Goal: Transaction & Acquisition: Download file/media

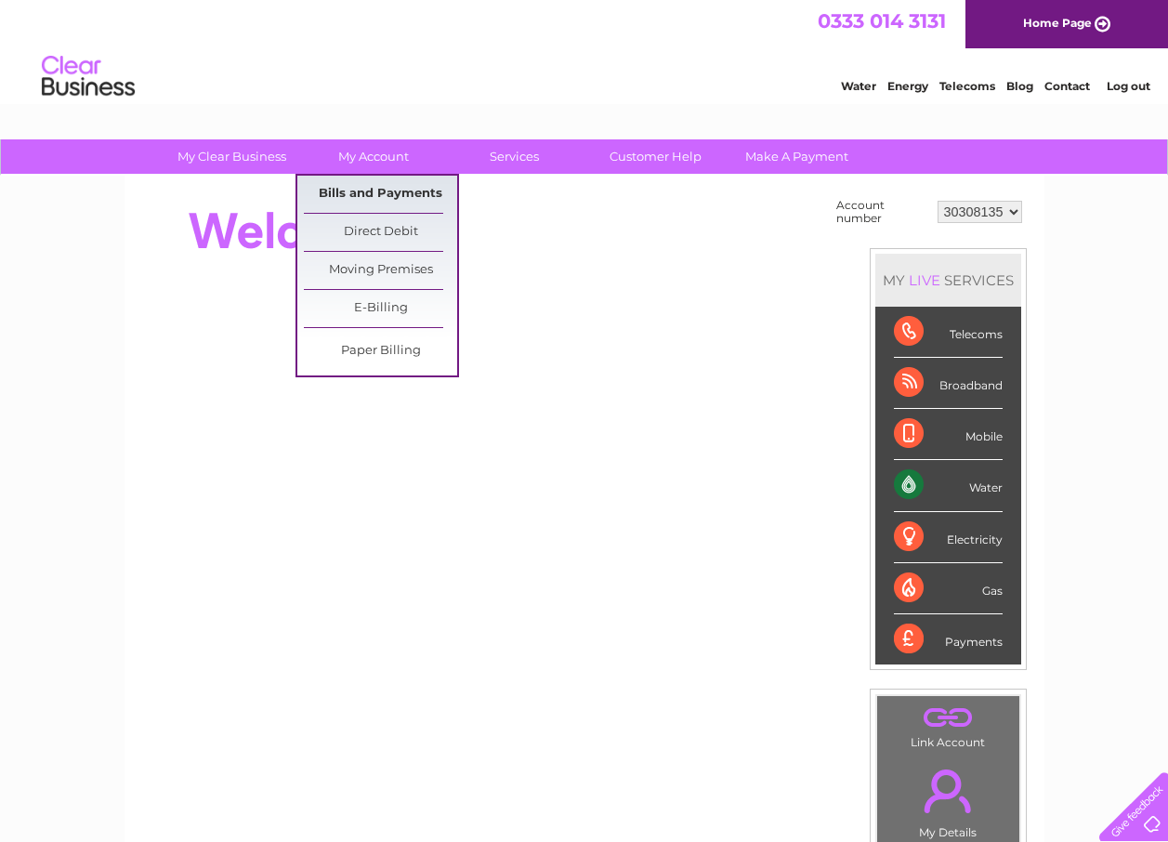
click at [380, 186] on link "Bills and Payments" at bounding box center [380, 194] width 153 height 37
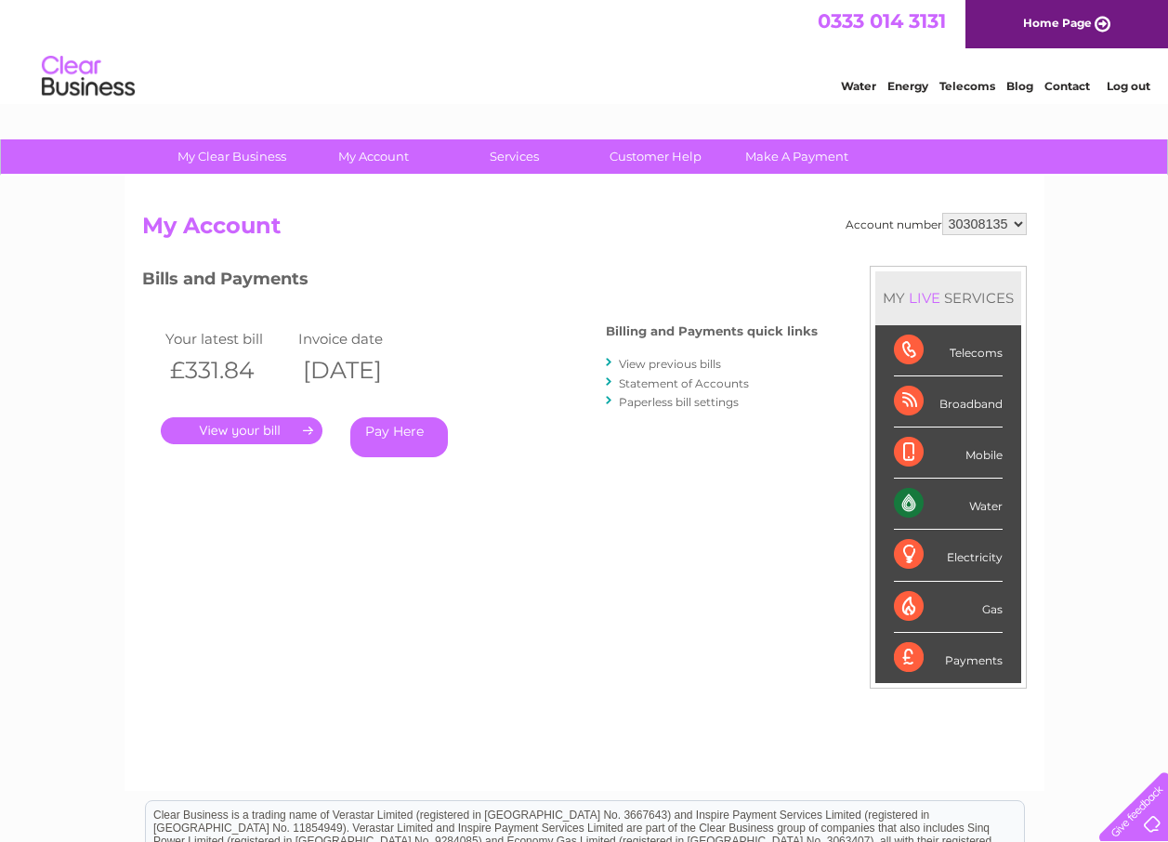
click at [275, 428] on link "." at bounding box center [242, 430] width 162 height 27
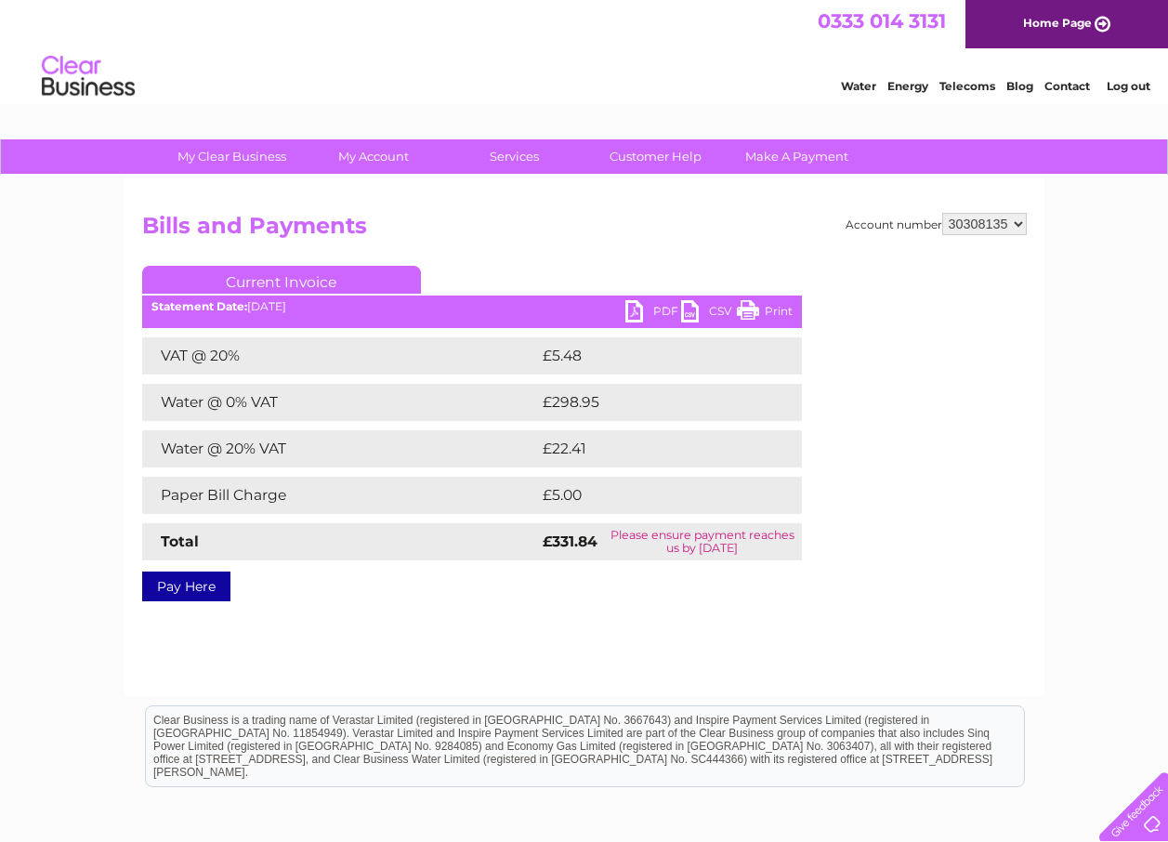
click at [636, 308] on link "PDF" at bounding box center [653, 313] width 56 height 27
